Goal: Navigation & Orientation: Find specific page/section

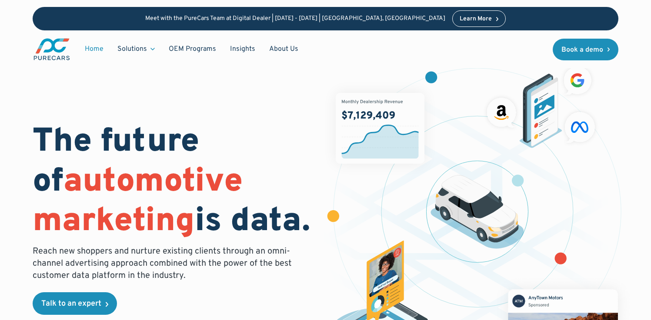
click at [459, 17] on div "Learn More" at bounding box center [475, 19] width 32 height 6
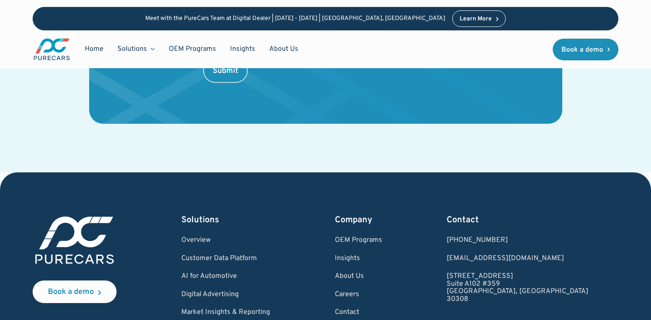
scroll to position [1727, 0]
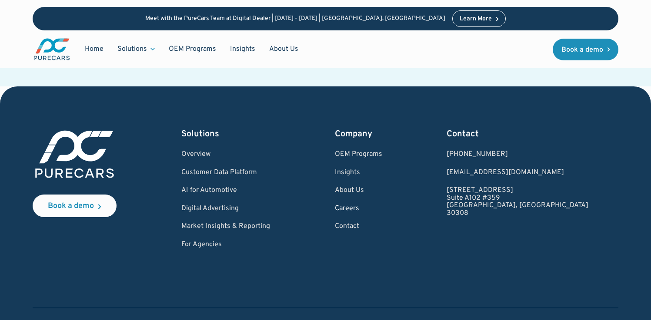
click at [381, 205] on link "Careers" at bounding box center [358, 209] width 47 height 8
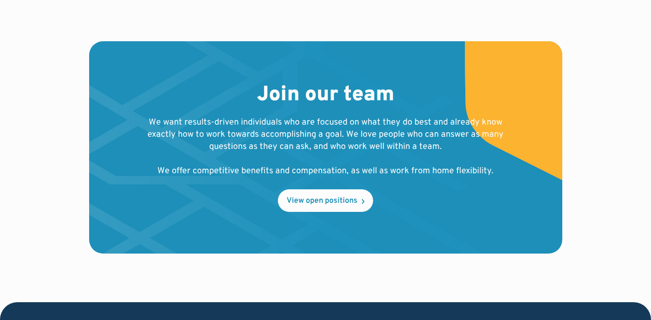
scroll to position [924, 0]
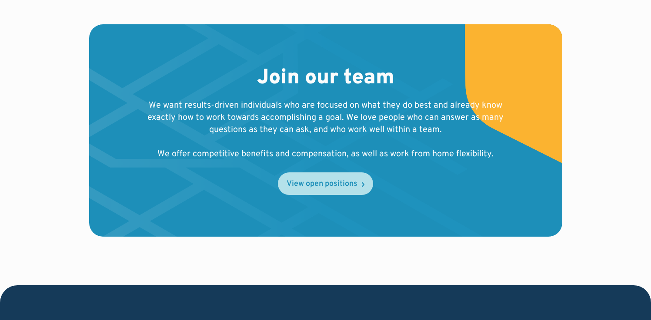
click at [351, 180] on div "View open positions" at bounding box center [321, 184] width 71 height 8
